Goal: Obtain resource: Download file/media

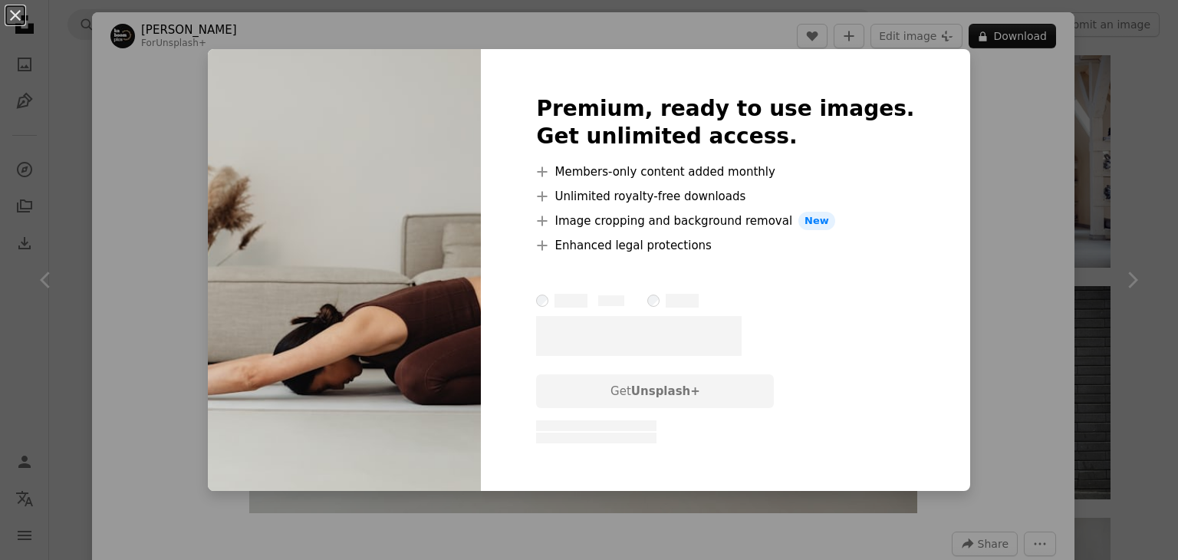
scroll to position [1074, 0]
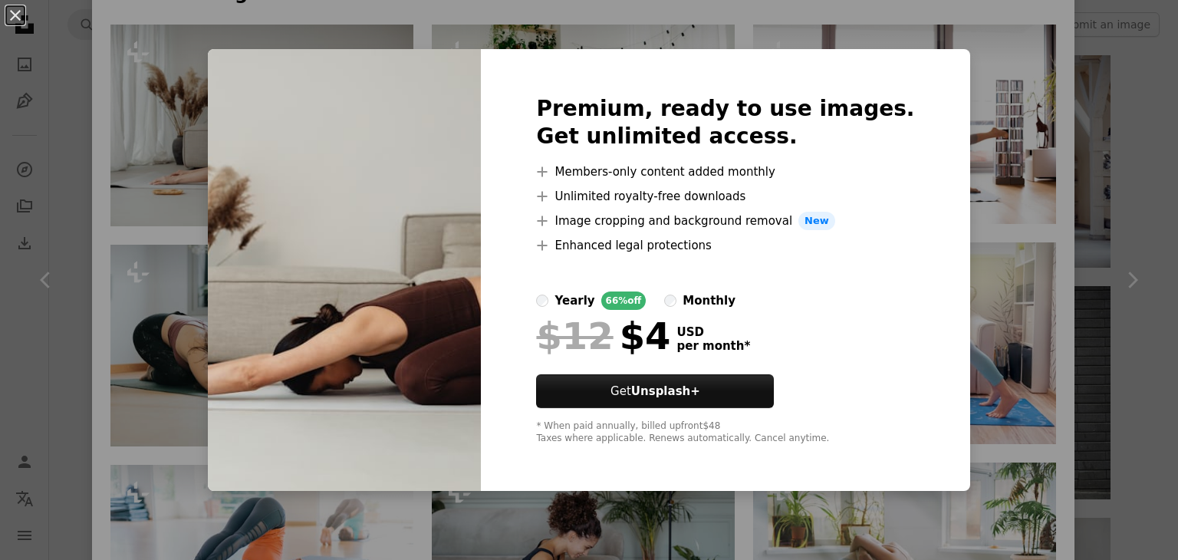
click at [1117, 182] on div "An X shape Premium, ready to use images. Get unlimited access. A plus sign Memb…" at bounding box center [589, 280] width 1178 height 560
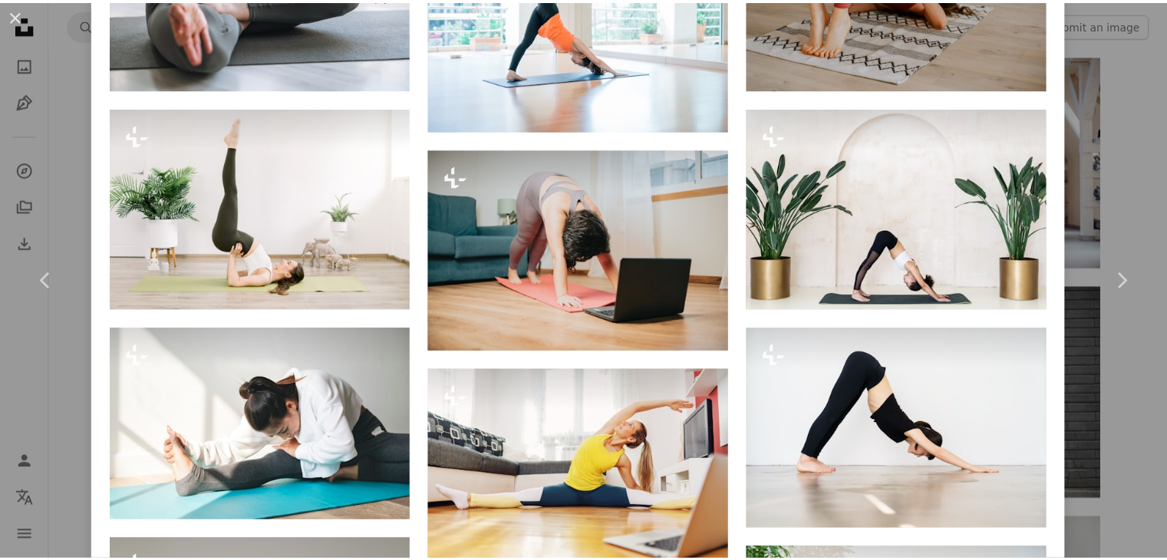
scroll to position [1863, 0]
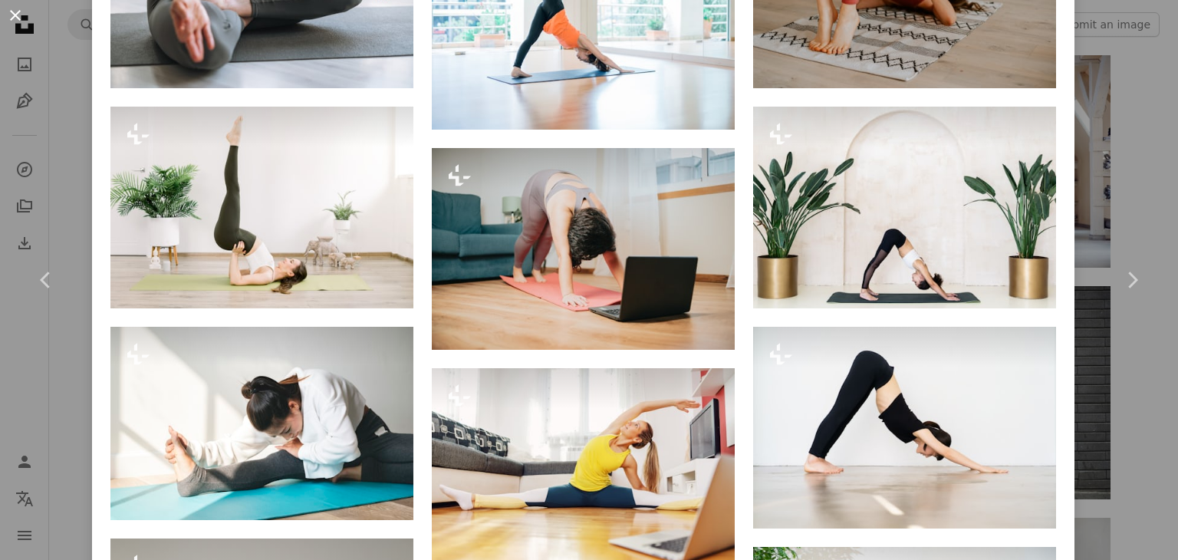
click at [9, 12] on button "An X shape" at bounding box center [15, 15] width 18 height 18
